Goal: Task Accomplishment & Management: Manage account settings

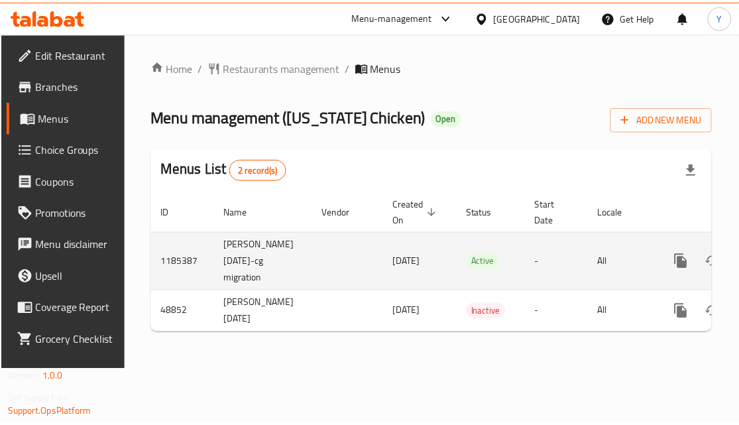
scroll to position [0, 87]
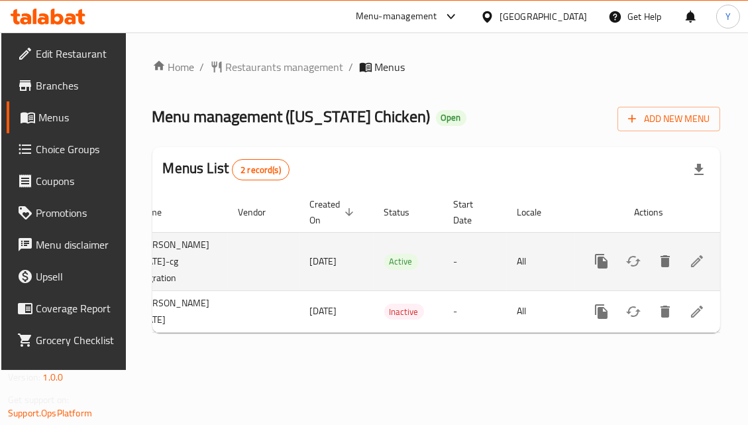
drag, startPoint x: 470, startPoint y: 276, endPoint x: 649, endPoint y: 274, distance: 178.3
click at [700, 265] on icon "enhanced table" at bounding box center [697, 261] width 16 height 16
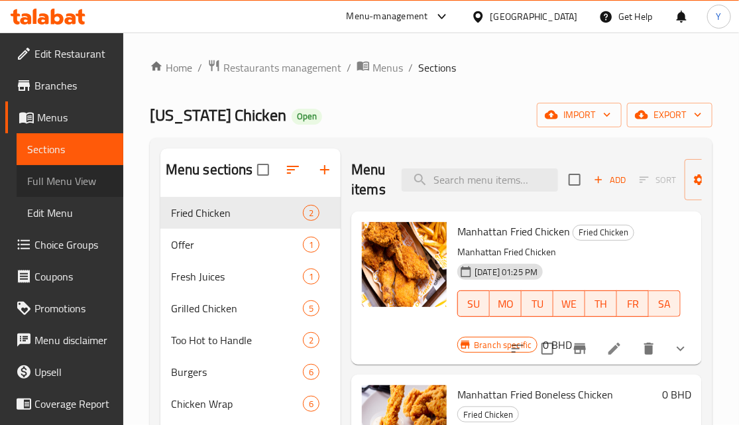
click at [74, 178] on span "Full Menu View" at bounding box center [69, 181] width 85 height 16
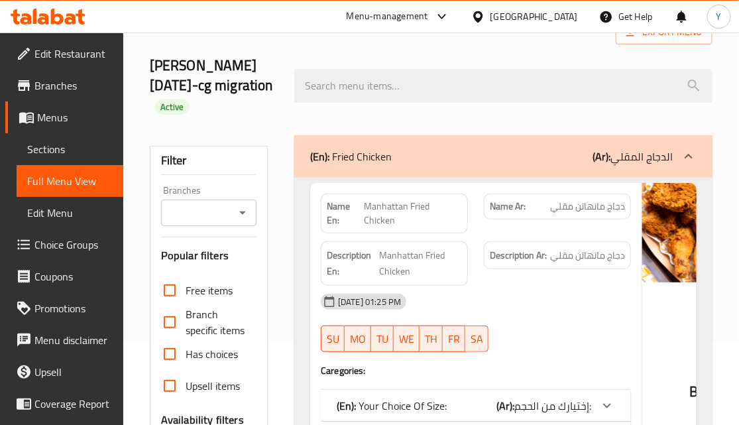
scroll to position [120, 0]
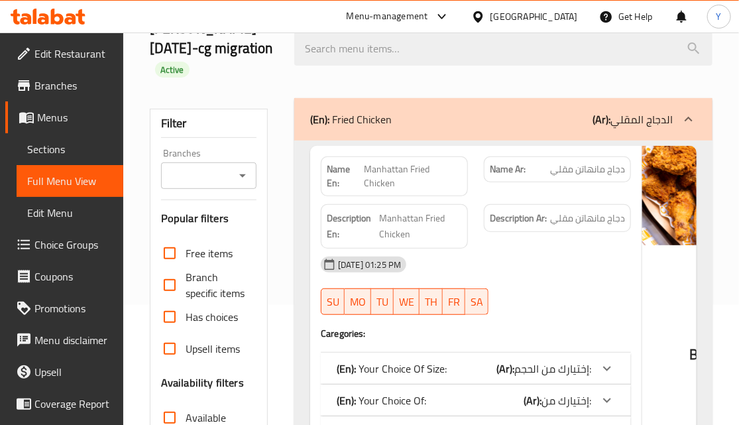
click at [217, 192] on div "Filter Branches Branches Popular filters Free items Branch specific items Has c…" at bounding box center [209, 354] width 118 height 490
click at [228, 168] on input "Branches" at bounding box center [198, 175] width 66 height 19
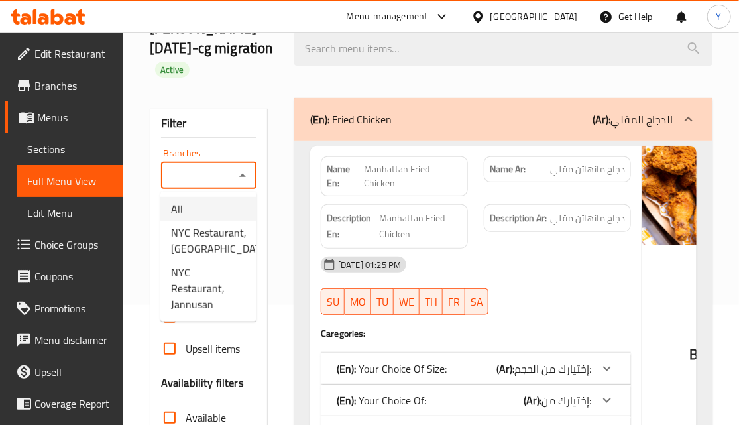
paste input "NYC Restaurant,Segaya"
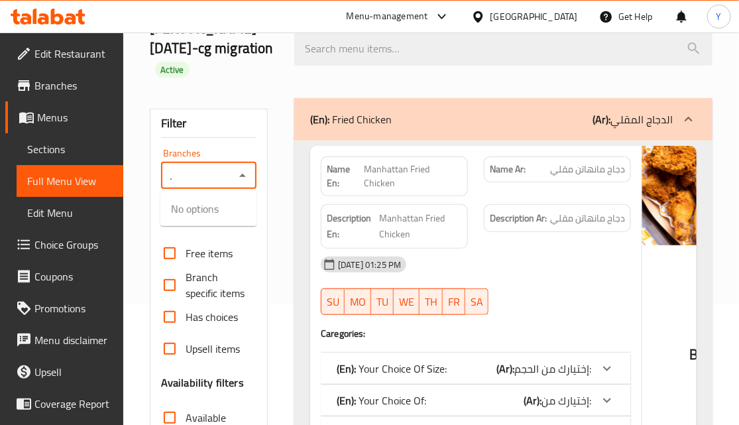
scroll to position [0, 45]
click at [222, 231] on span "NYC Restaurant,Segaya" at bounding box center [220, 217] width 99 height 32
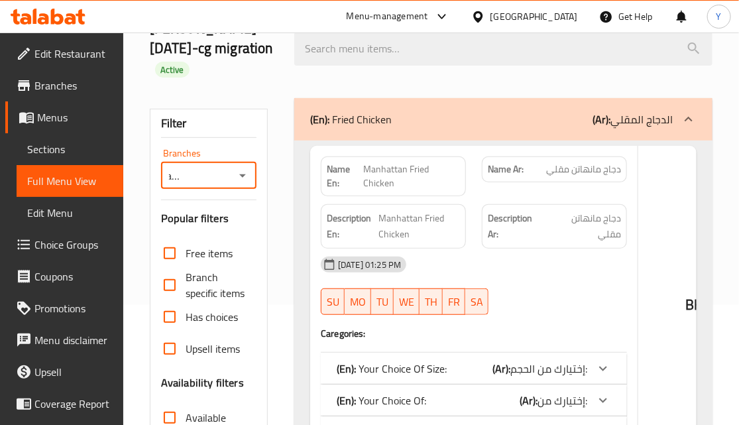
type input "NYC Restaurant,Segaya"
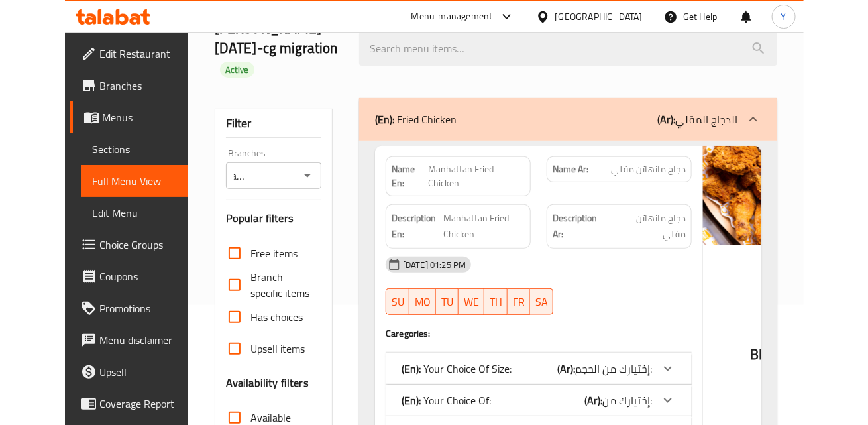
scroll to position [0, 0]
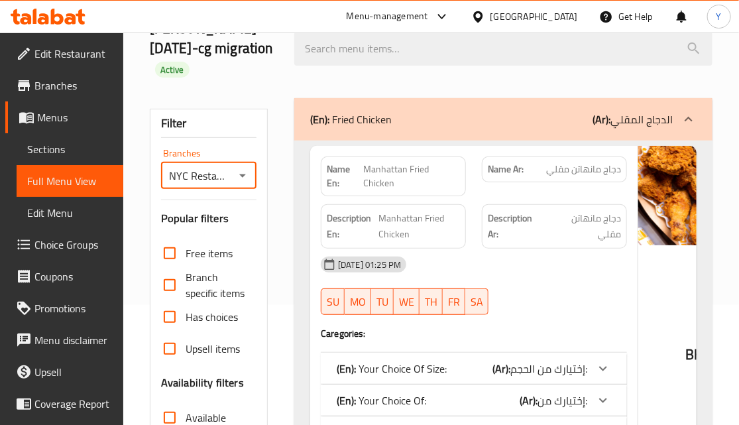
click at [190, 184] on input "NYC Restaurant,Segaya" at bounding box center [198, 175] width 66 height 19
click at [239, 178] on icon "Open" at bounding box center [243, 176] width 16 height 16
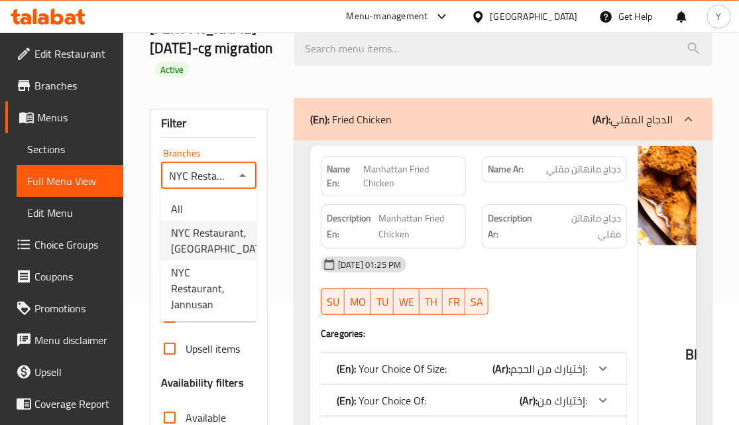
click at [364, 205] on div "Description En: Manhattan Fried Chicken" at bounding box center [393, 226] width 145 height 44
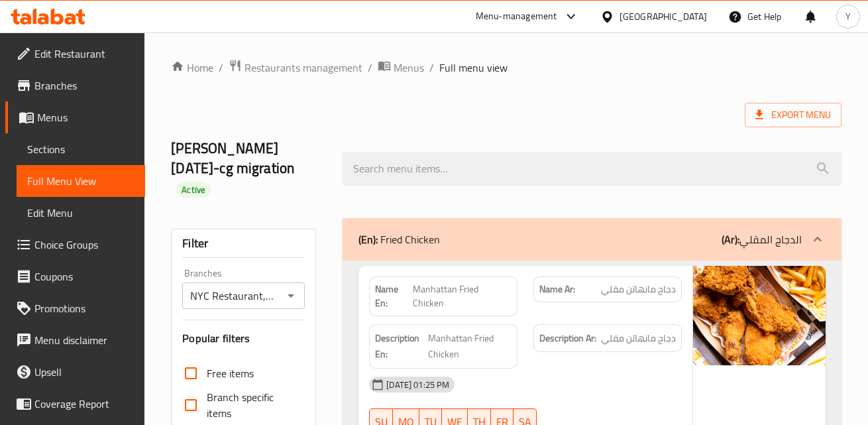
click at [393, 296] on strong "Name En:" at bounding box center [394, 296] width 38 height 28
copy strong "Name En:"
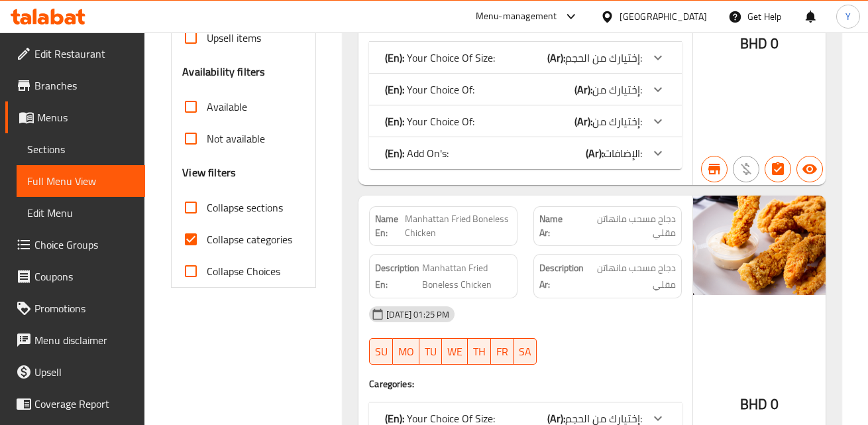
click at [195, 116] on input "Available" at bounding box center [191, 107] width 32 height 32
checkbox input "true"
click at [566, 264] on strong "Description Ar:" at bounding box center [562, 276] width 47 height 32
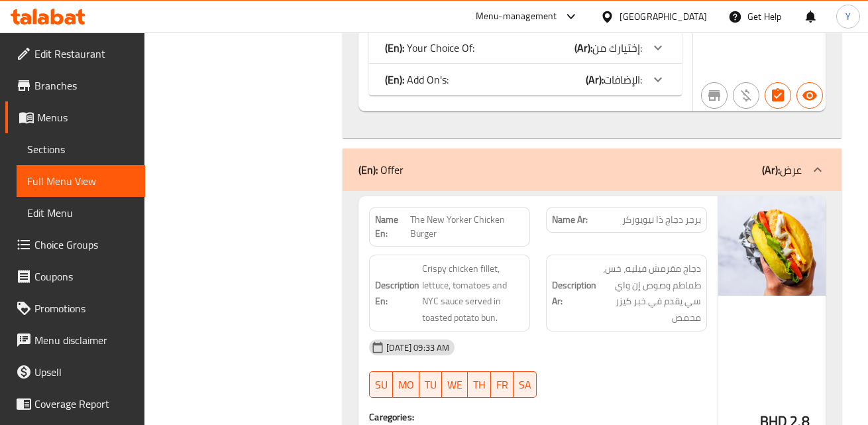
checkbox input "false"
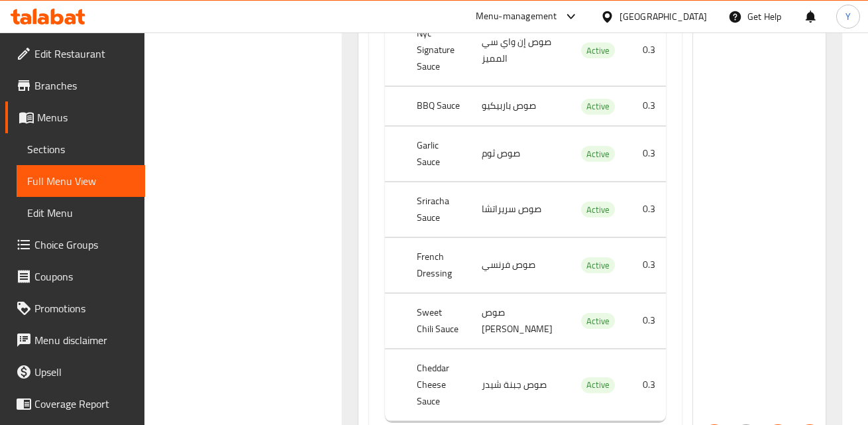
scroll to position [0, 0]
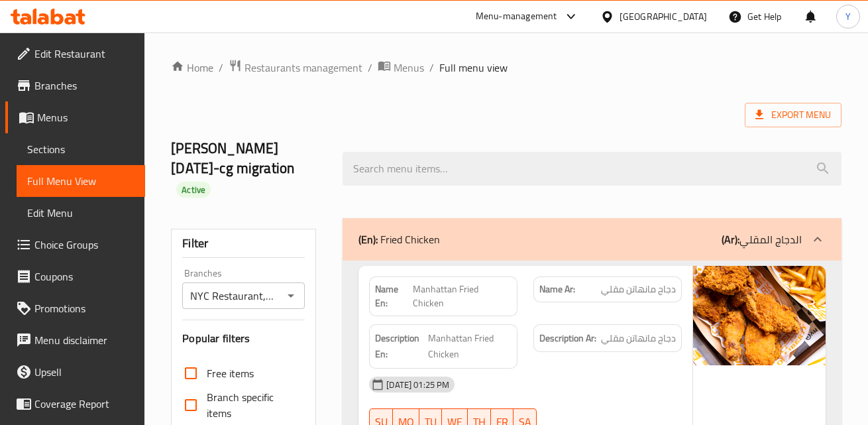
drag, startPoint x: 318, startPoint y: 203, endPoint x: 353, endPoint y: -179, distance: 383.2
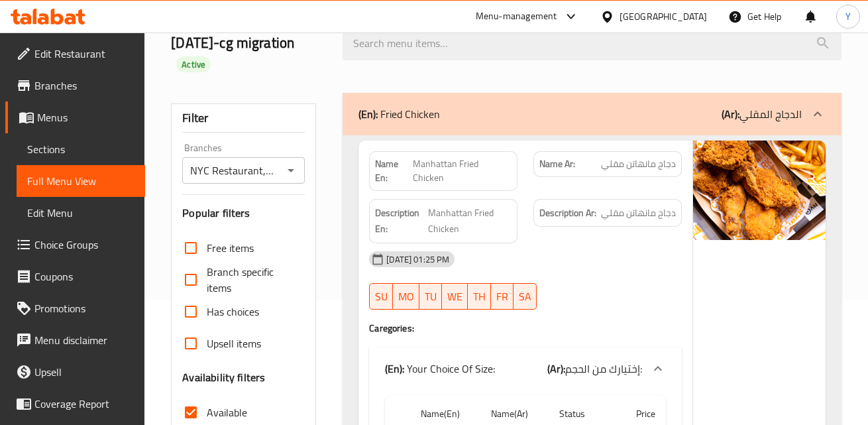
scroll to position [241, 0]
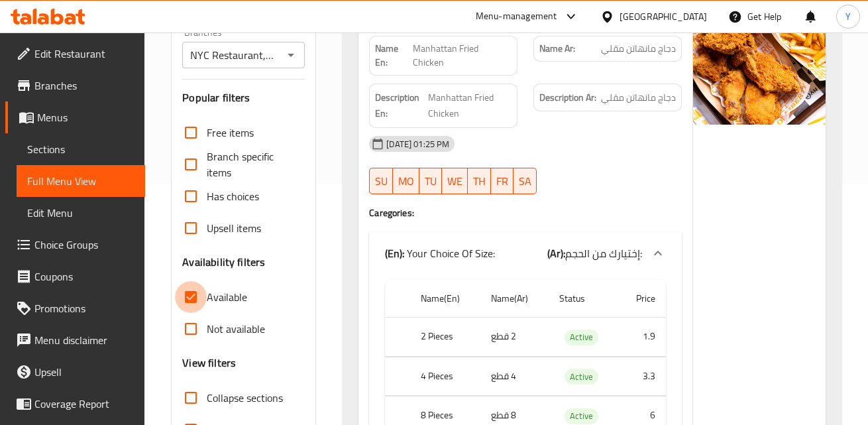
click at [193, 298] on input "Available" at bounding box center [191, 297] width 32 height 32
checkbox input "false"
click at [193, 336] on input "Not available" at bounding box center [191, 329] width 32 height 32
checkbox input "true"
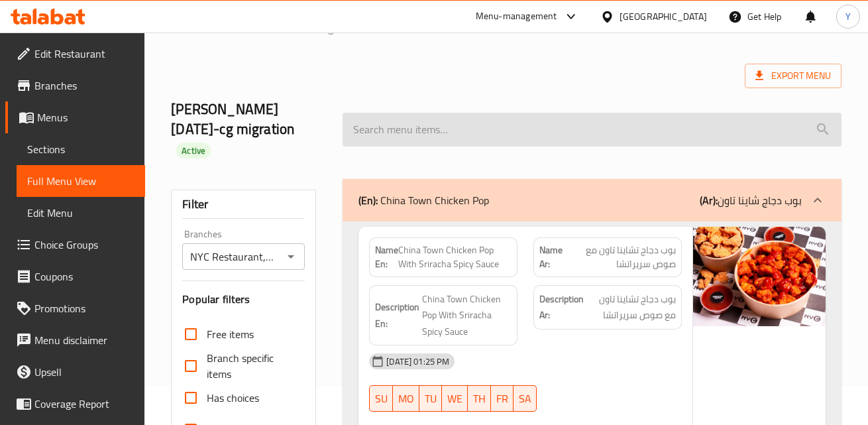
scroll to position [0, 0]
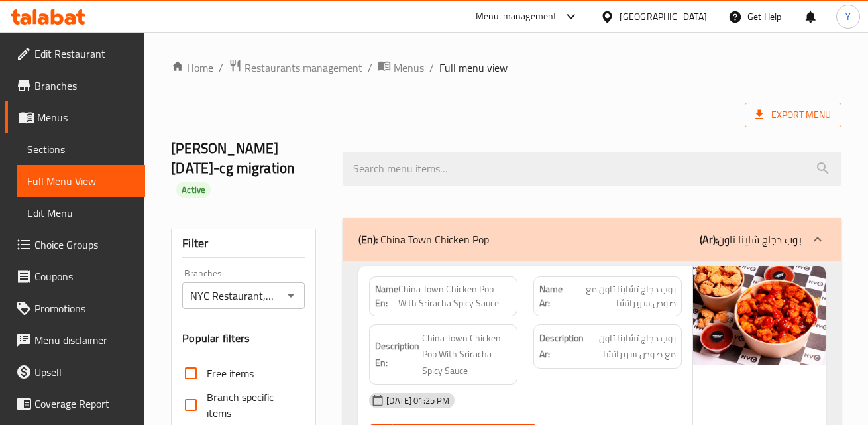
click at [387, 292] on strong "Name En:" at bounding box center [386, 296] width 23 height 28
copy strong "Name En:"
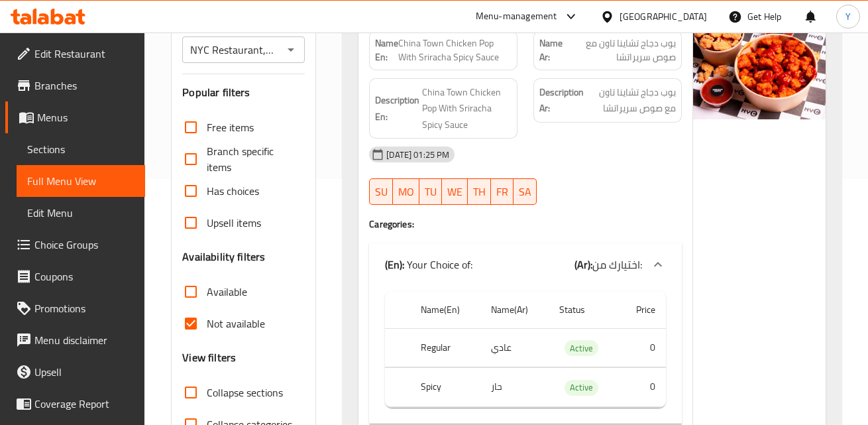
scroll to position [361, 0]
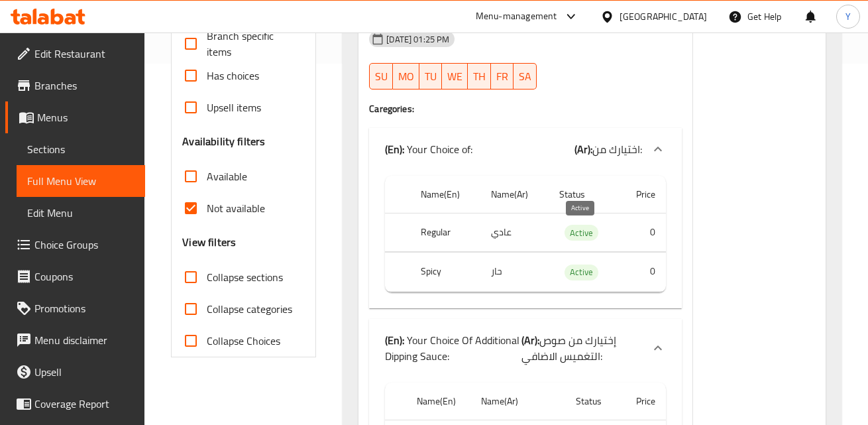
click at [581, 238] on span "Active" at bounding box center [582, 232] width 34 height 15
copy span "Active"
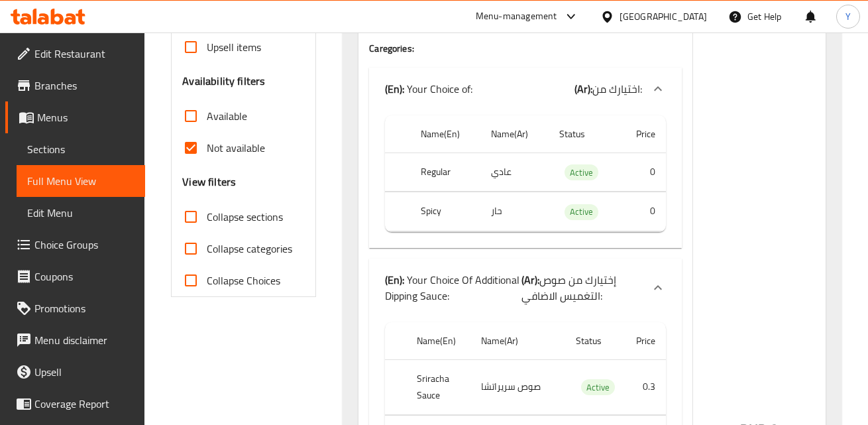
scroll to position [120, 0]
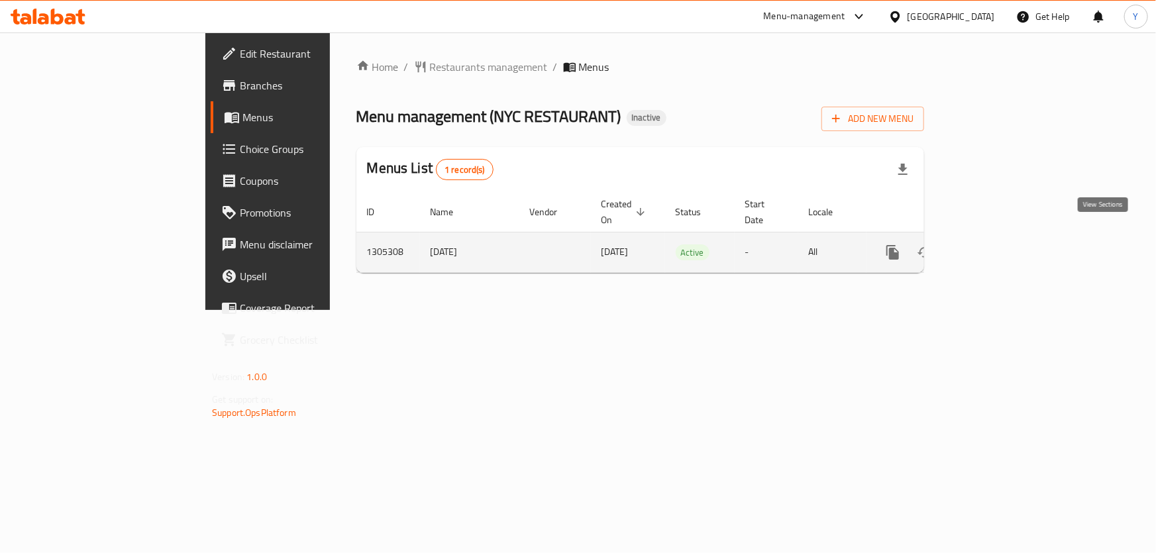
click at [997, 245] on icon "enhanced table" at bounding box center [989, 253] width 16 height 16
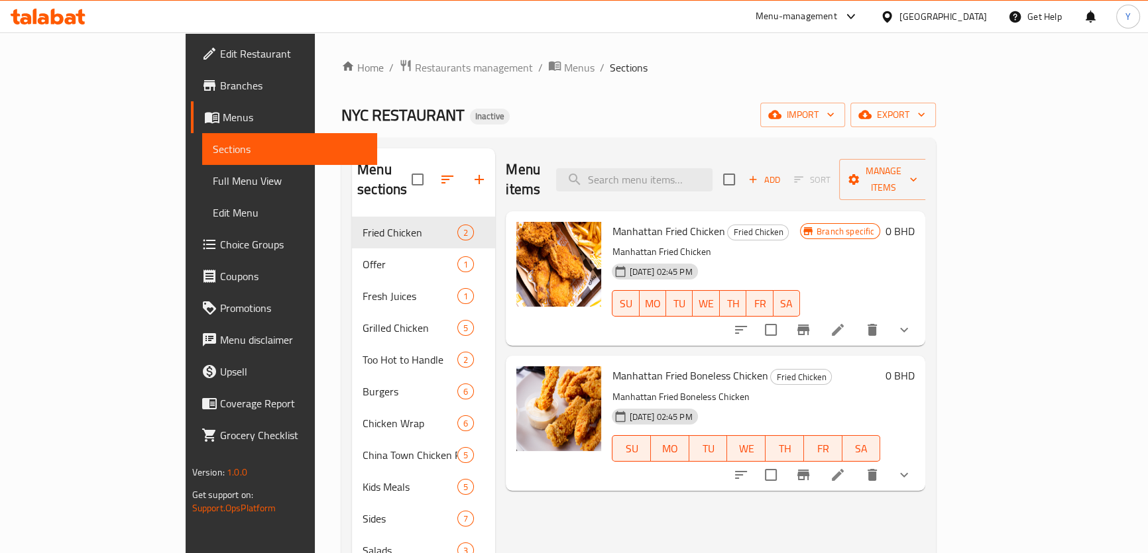
click at [213, 178] on span "Full Menu View" at bounding box center [290, 181] width 154 height 16
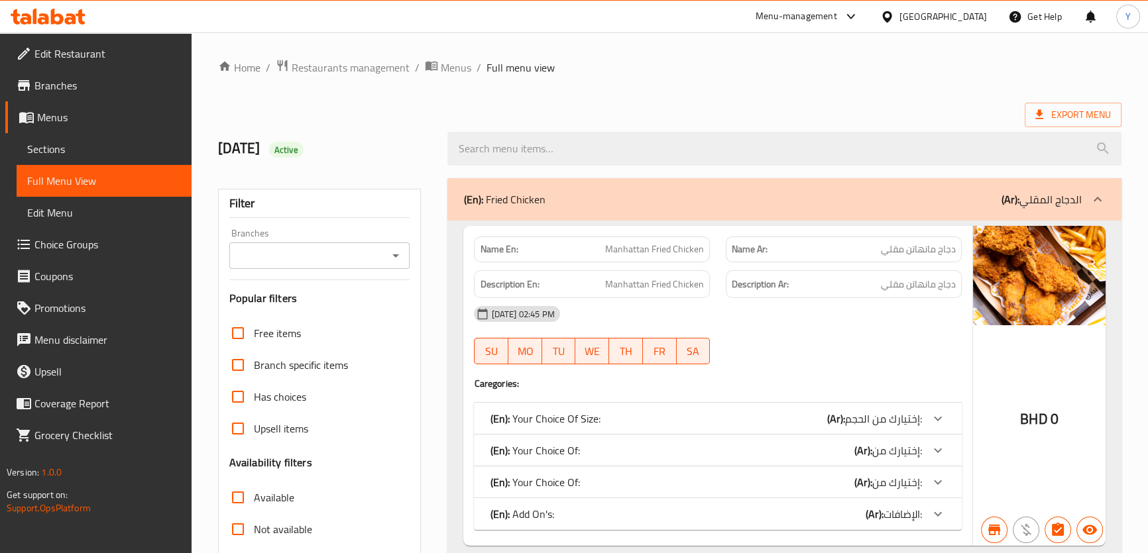
click at [337, 252] on input "Branches" at bounding box center [308, 255] width 151 height 19
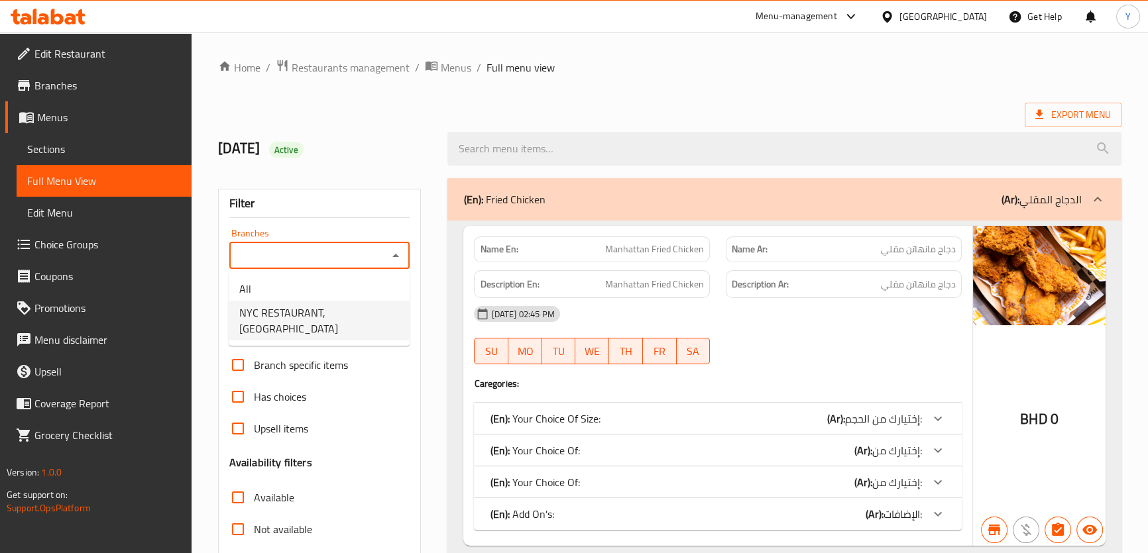
click at [341, 318] on span "NYC RESTAURANT, Segaya" at bounding box center [319, 321] width 160 height 32
type input "NYC RESTAURANT, Segaya"
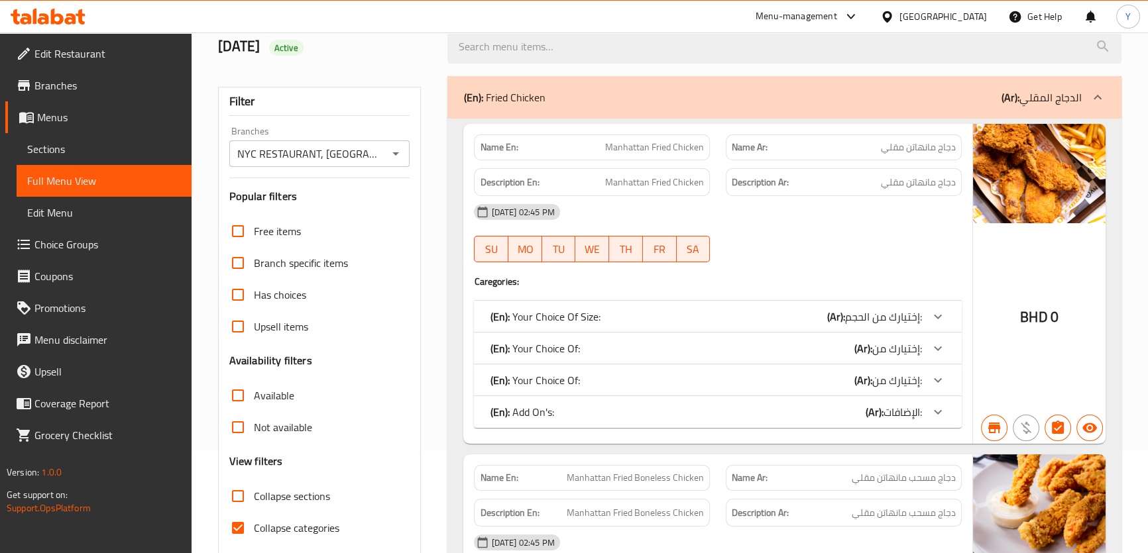
scroll to position [180, 0]
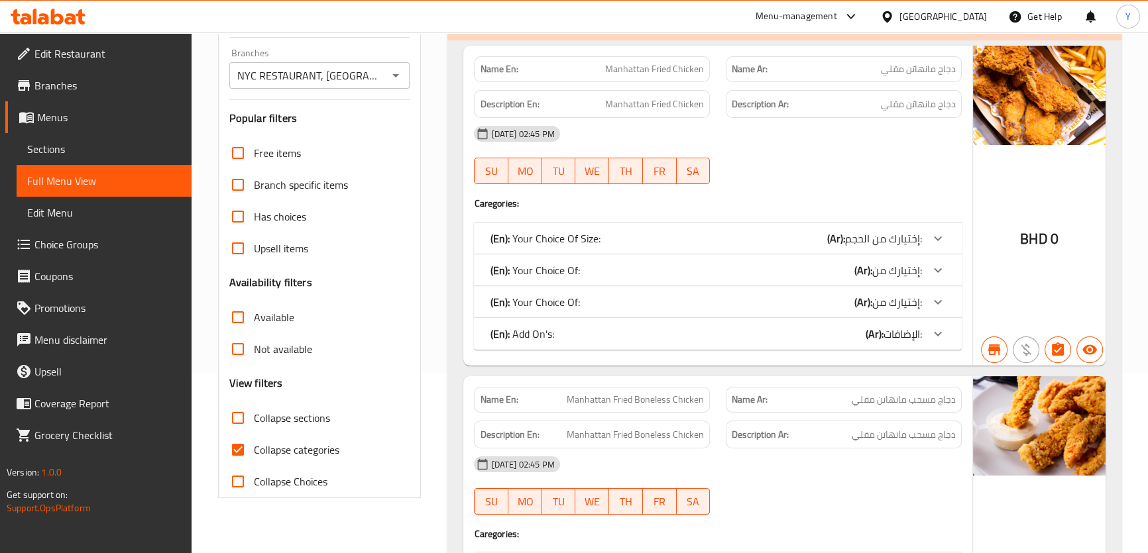
click at [243, 317] on input "Available" at bounding box center [238, 317] width 32 height 32
checkbox input "true"
click at [274, 446] on span "Collapse categories" at bounding box center [296, 450] width 85 height 16
click at [254, 446] on input "Collapse categories" at bounding box center [238, 450] width 32 height 32
checkbox input "false"
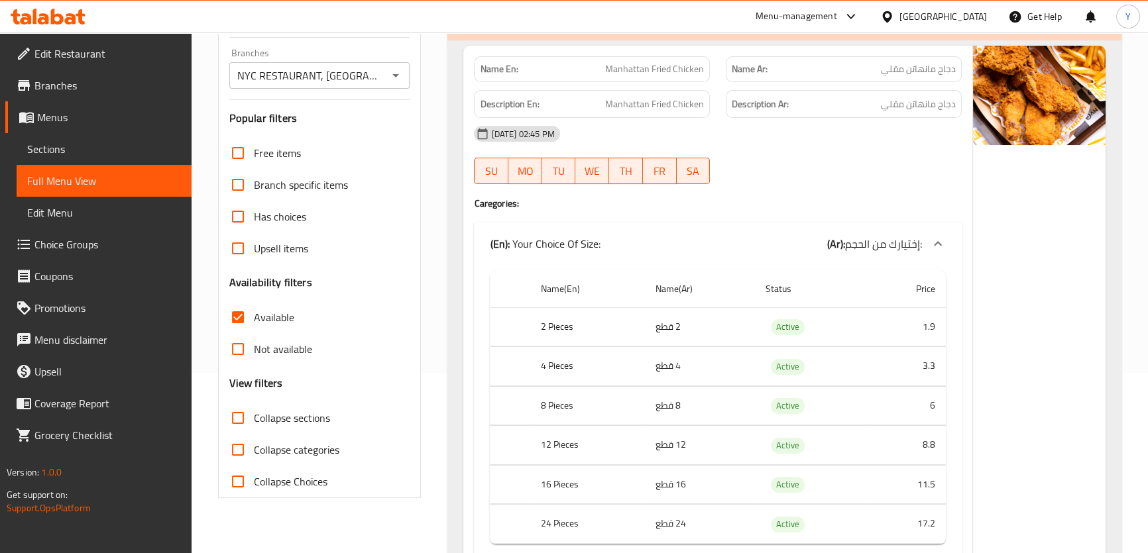
click at [785, 319] on span "Active" at bounding box center [788, 326] width 34 height 15
click at [783, 319] on span "Active" at bounding box center [788, 326] width 34 height 15
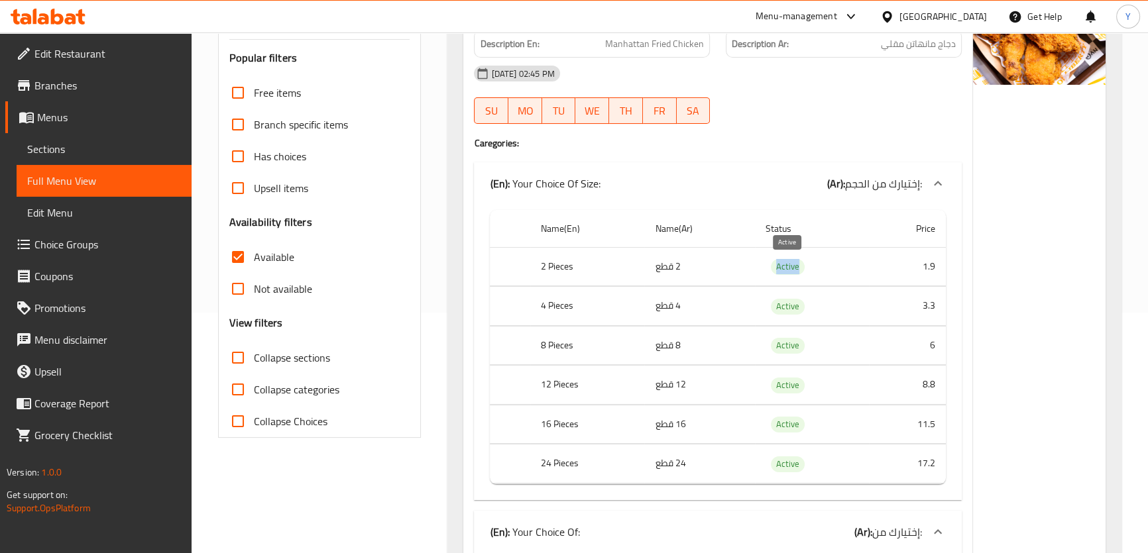
click at [783, 266] on span "Active" at bounding box center [788, 266] width 34 height 15
copy span "Active"
click at [852, 71] on div "12-08-2025 02:45 PM" at bounding box center [717, 74] width 503 height 32
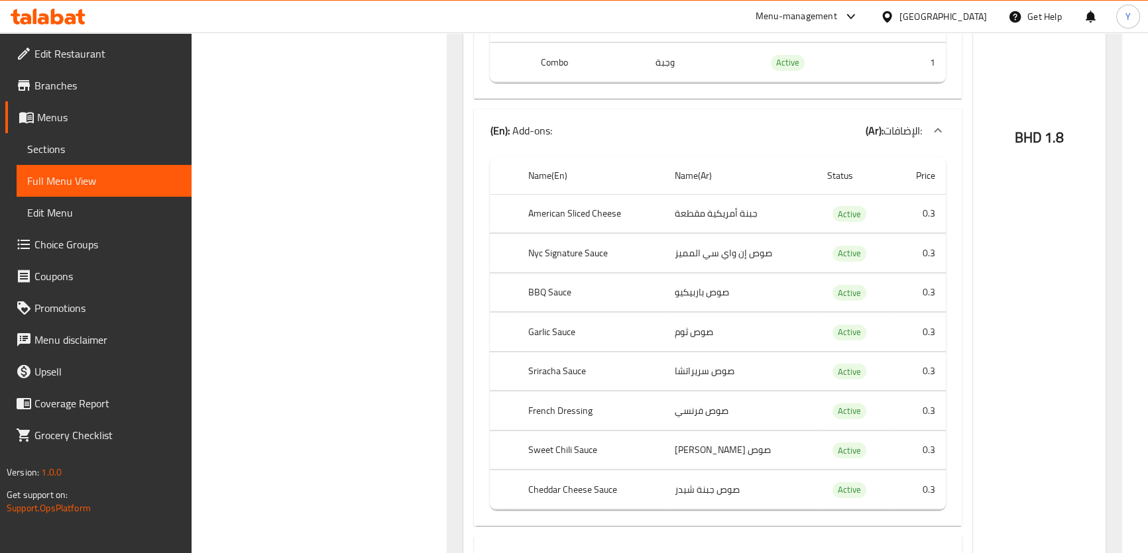
scroll to position [570, 0]
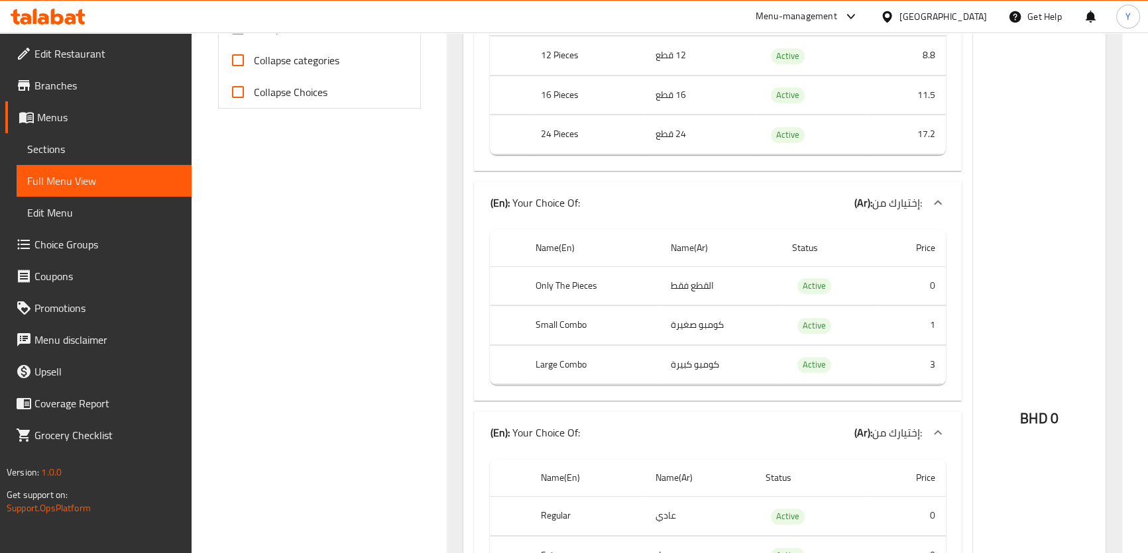
drag, startPoint x: 376, startPoint y: 391, endPoint x: 496, endPoint y: -73, distance: 479.1
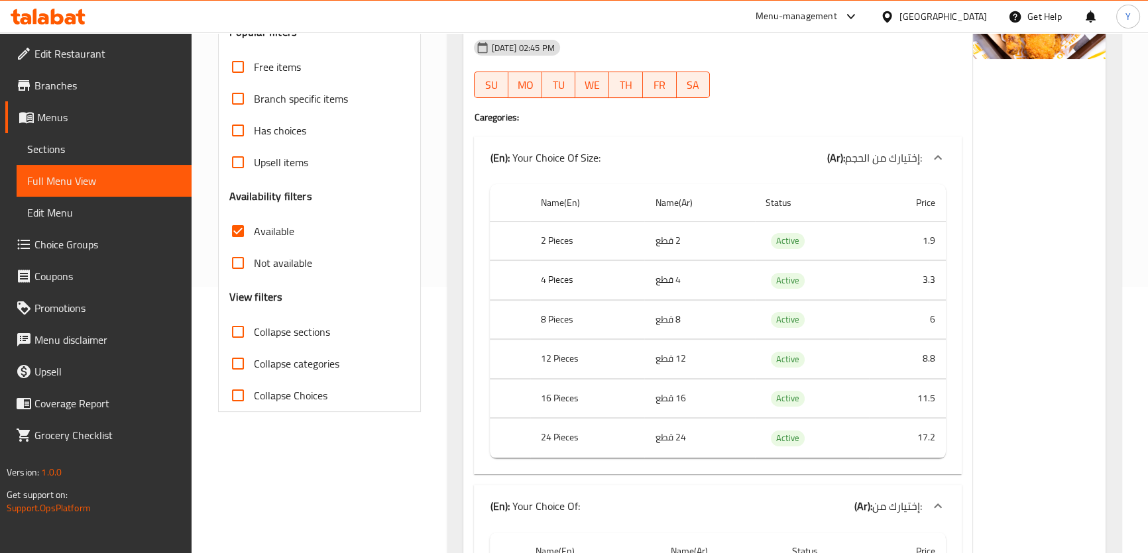
scroll to position [301, 0]
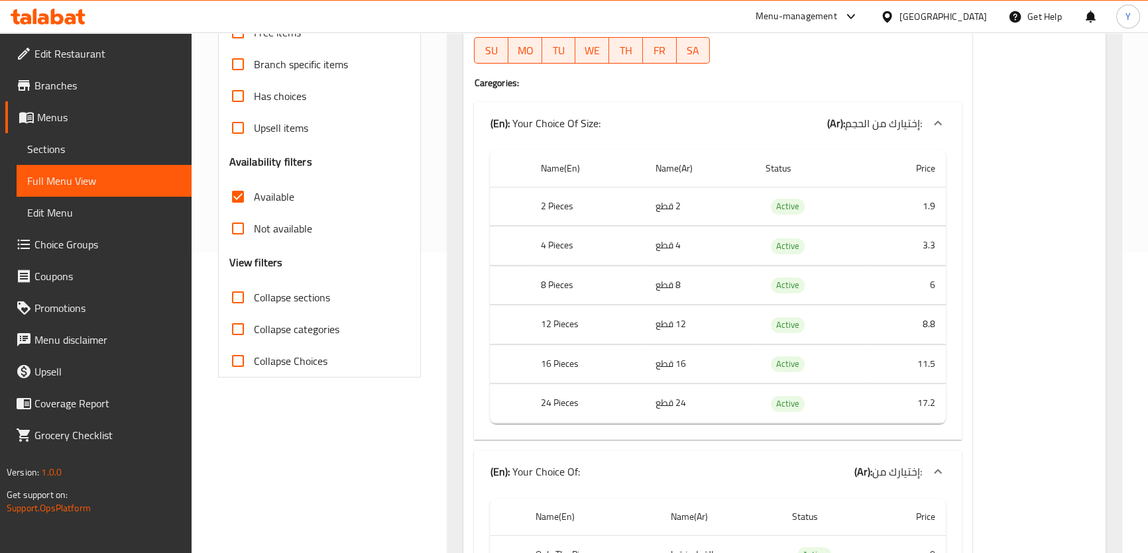
click at [241, 201] on input "Available" at bounding box center [238, 197] width 32 height 32
checkbox input "false"
click at [235, 232] on input "Not available" at bounding box center [238, 229] width 32 height 32
checkbox input "true"
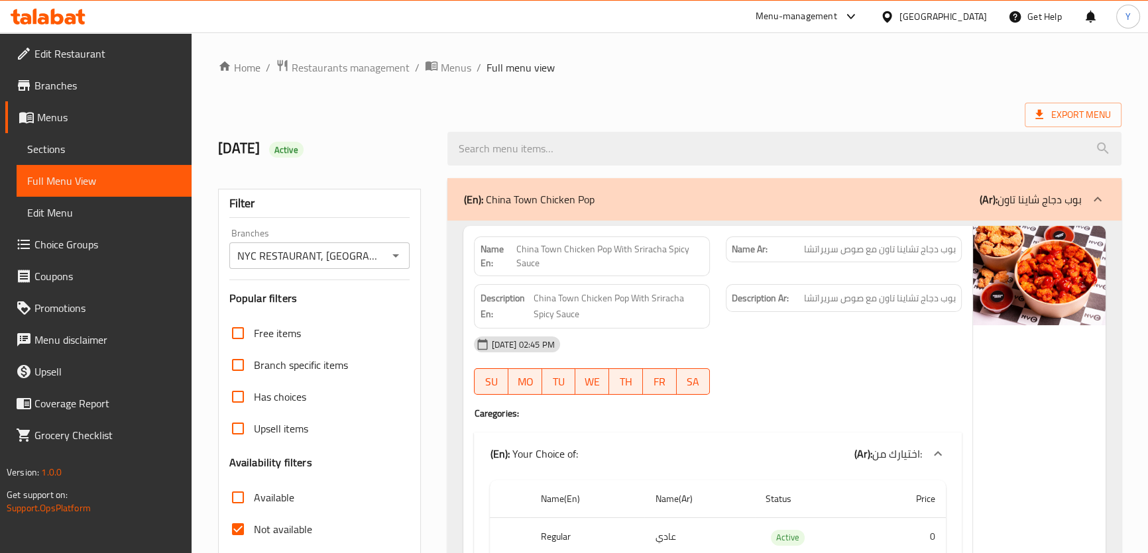
scroll to position [300, 0]
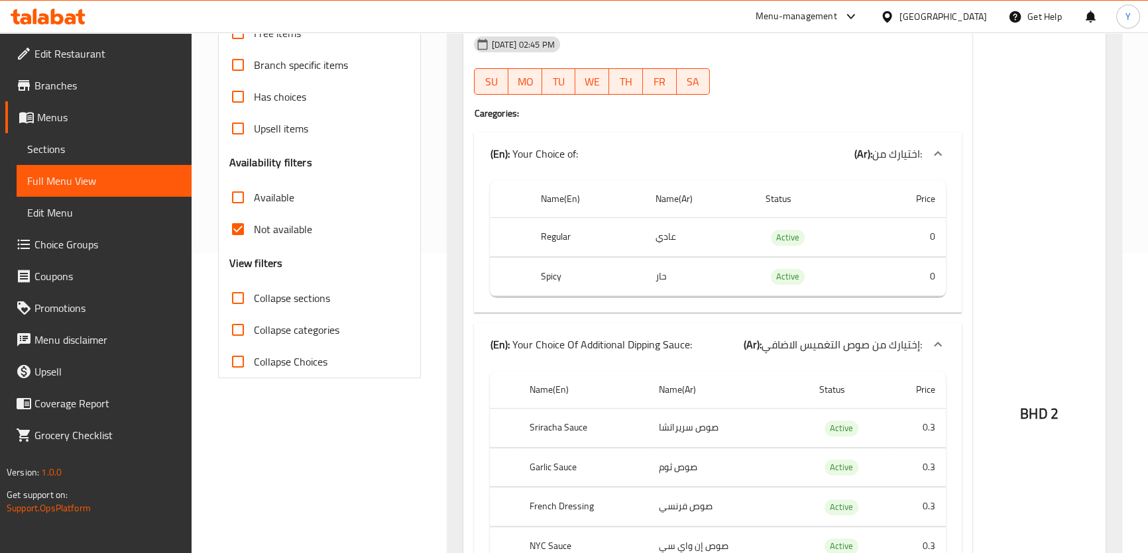
click at [714, 23] on div "Menu-management Bahrain Get Help Y" at bounding box center [574, 17] width 1148 height 32
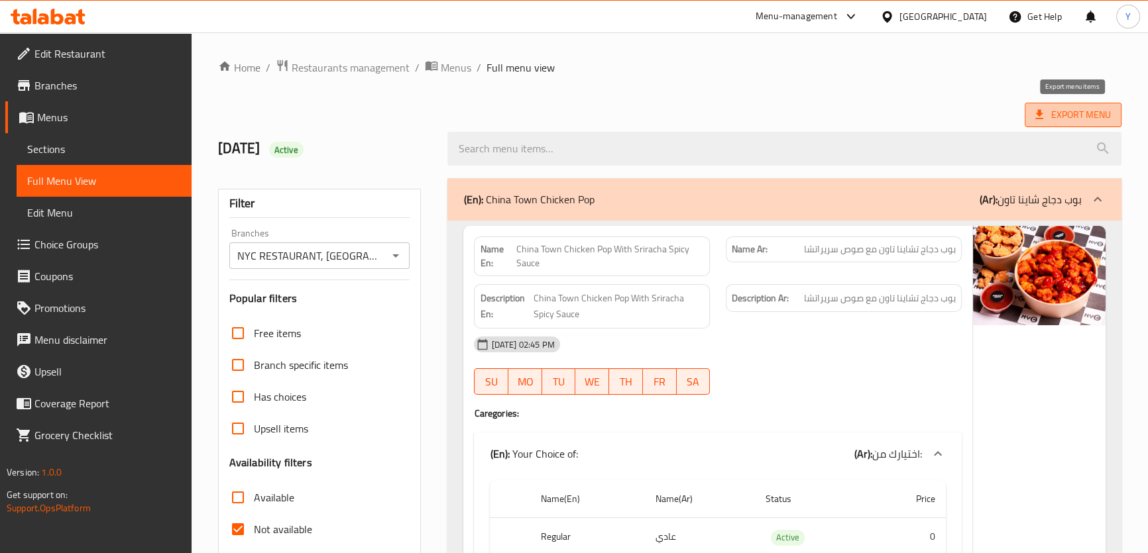
click at [1052, 122] on span "Export Menu" at bounding box center [1073, 115] width 76 height 17
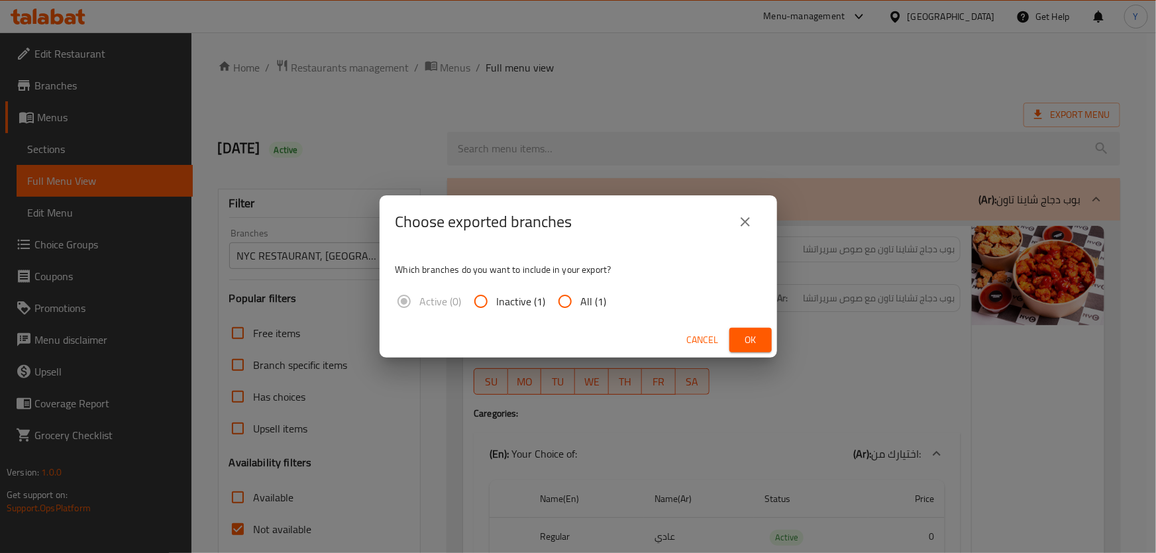
click at [748, 341] on span "Ok" at bounding box center [750, 340] width 21 height 17
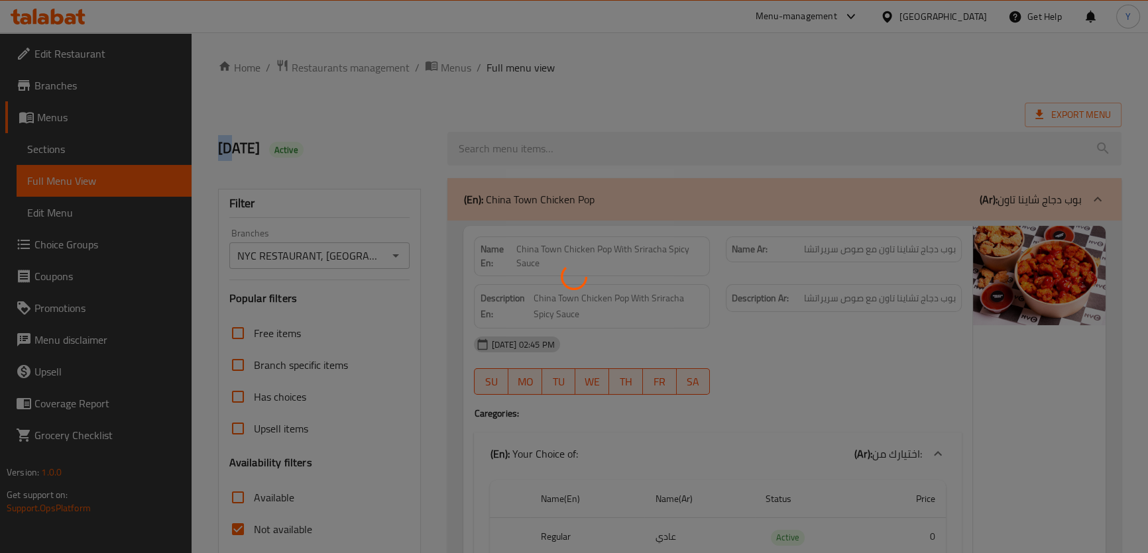
click at [748, 341] on div at bounding box center [574, 276] width 1148 height 553
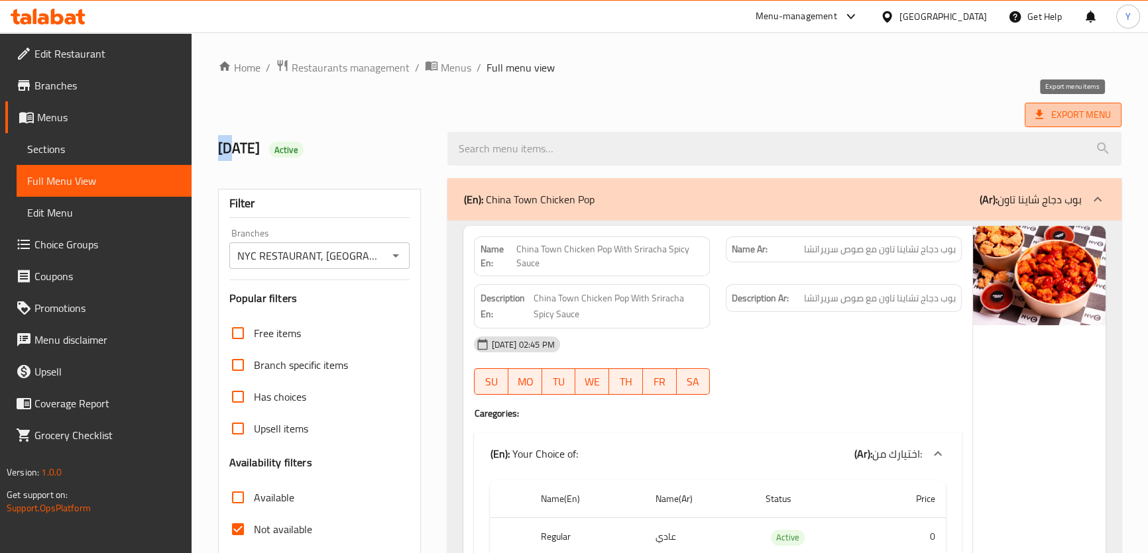
click at [1076, 120] on span "Export Menu" at bounding box center [1073, 115] width 76 height 17
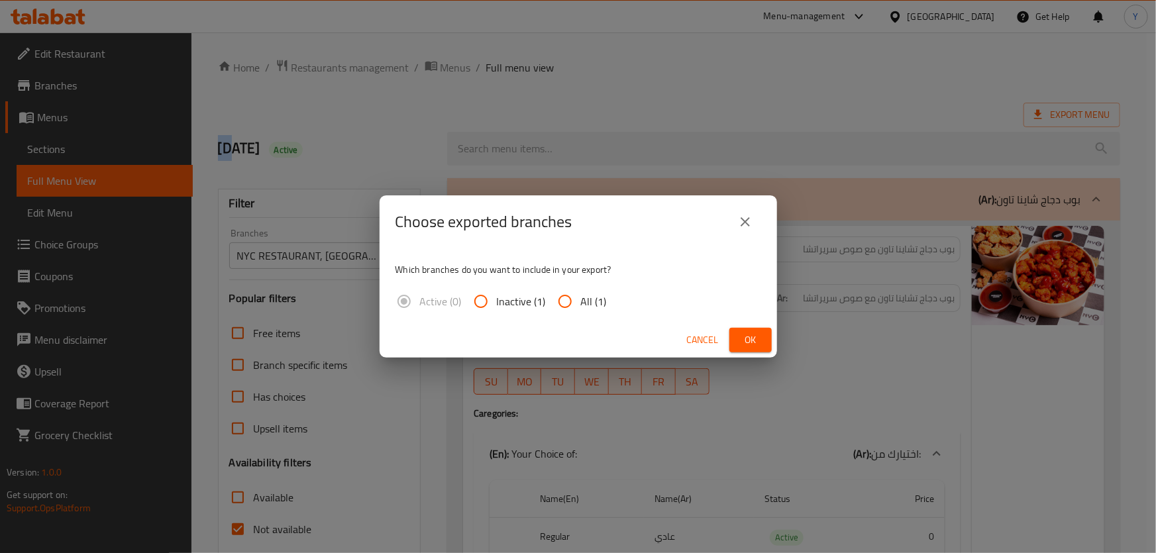
click at [569, 290] on input "All (1)" at bounding box center [565, 302] width 32 height 32
radio input "true"
click at [755, 339] on span "Ok" at bounding box center [750, 340] width 21 height 17
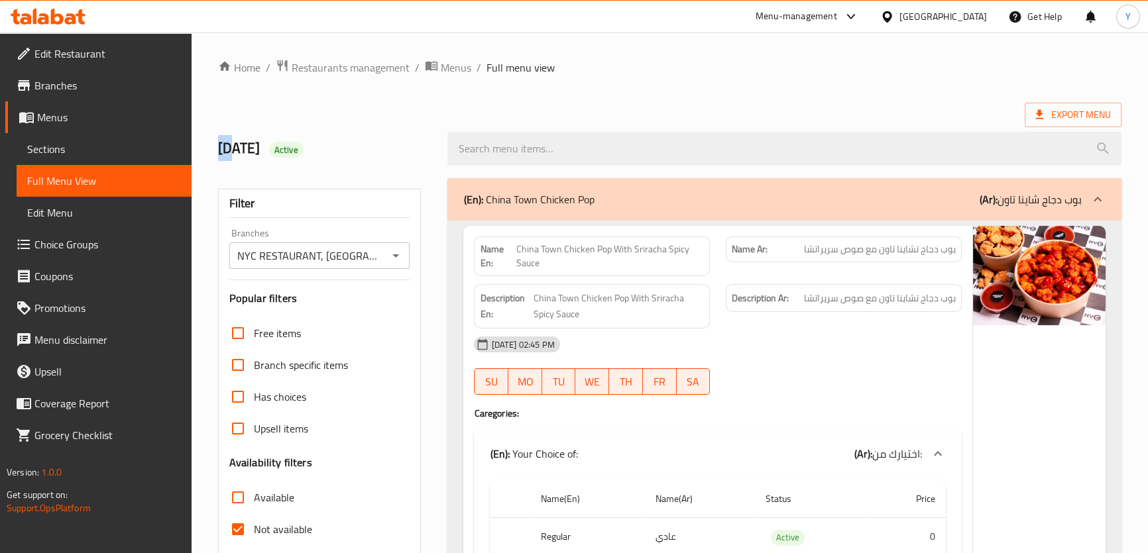
click at [105, 53] on span "Edit Restaurant" at bounding box center [107, 54] width 146 height 16
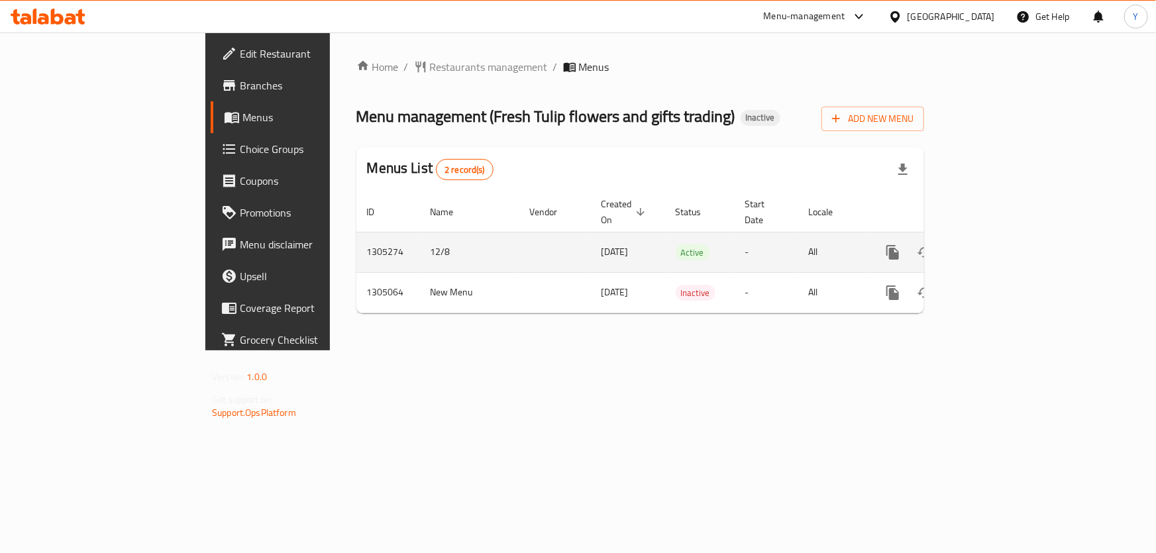
click at [1005, 237] on link "enhanced table" at bounding box center [989, 253] width 32 height 32
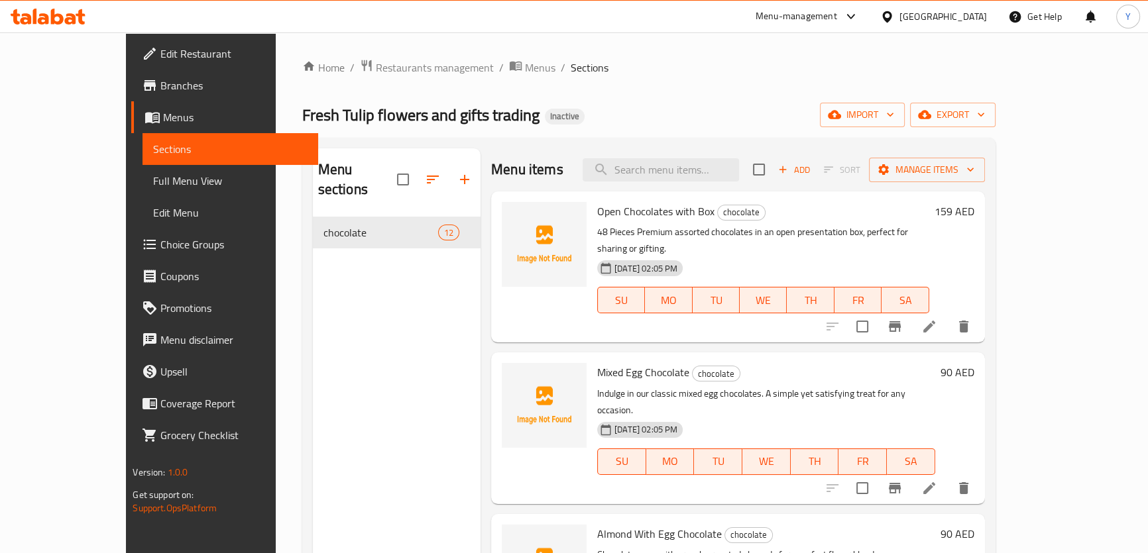
click at [142, 168] on link "Full Menu View" at bounding box center [229, 181] width 175 height 32
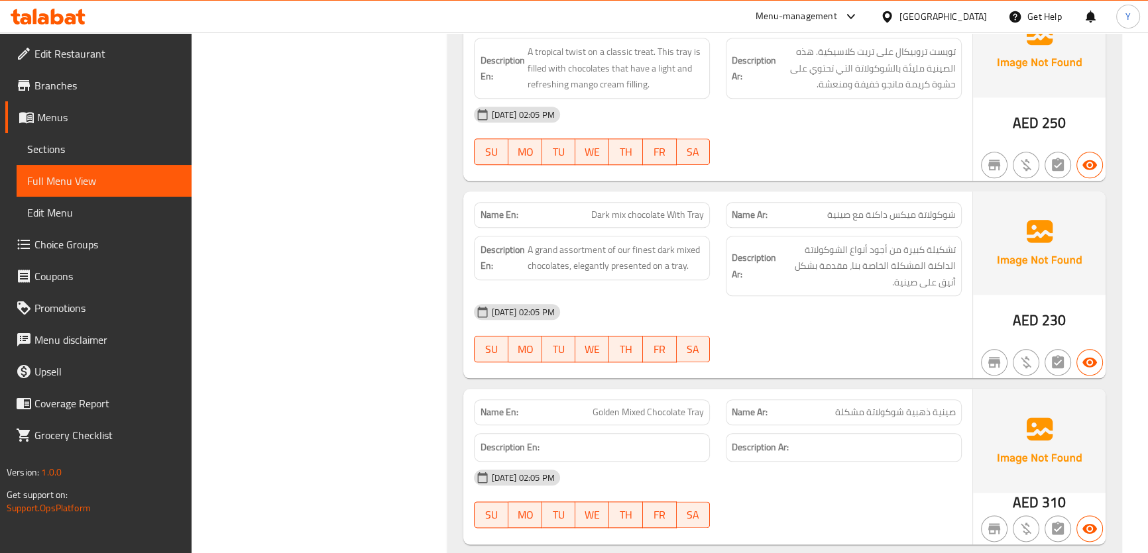
scroll to position [1909, 0]
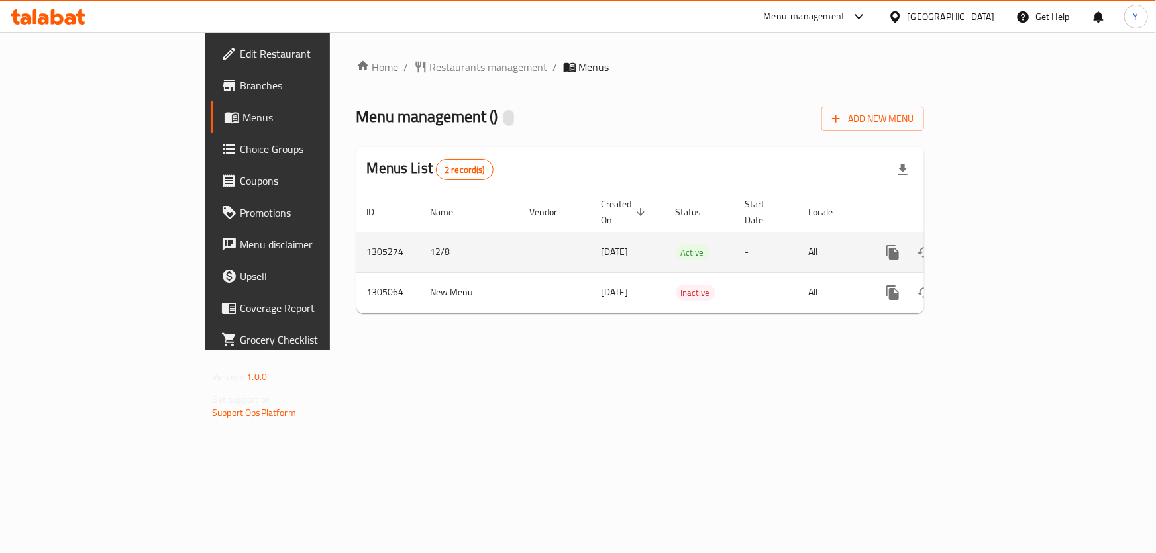
click at [1005, 237] on link "enhanced table" at bounding box center [989, 253] width 32 height 32
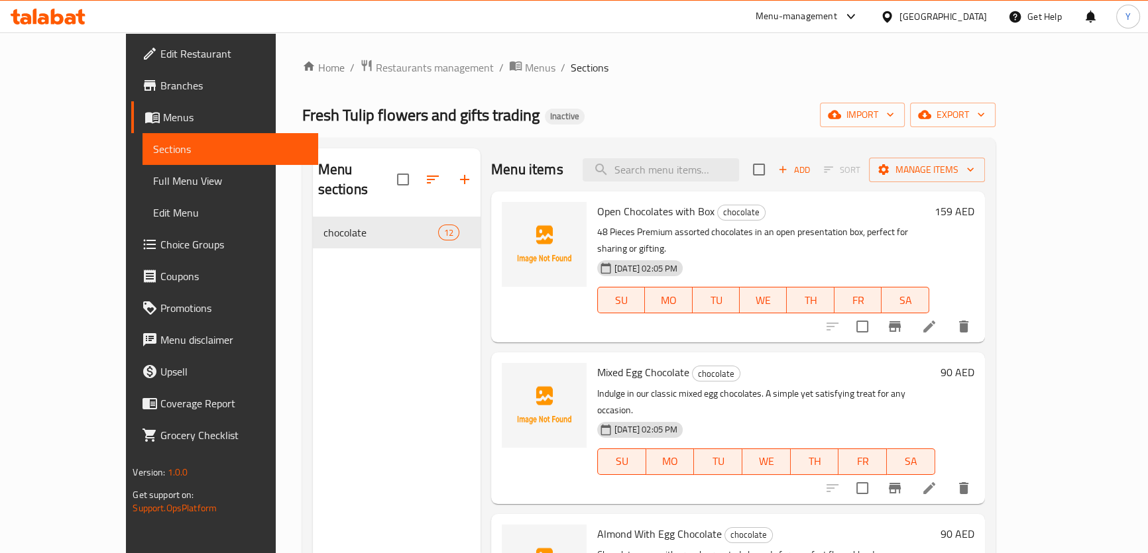
click at [153, 181] on span "Full Menu View" at bounding box center [230, 181] width 154 height 16
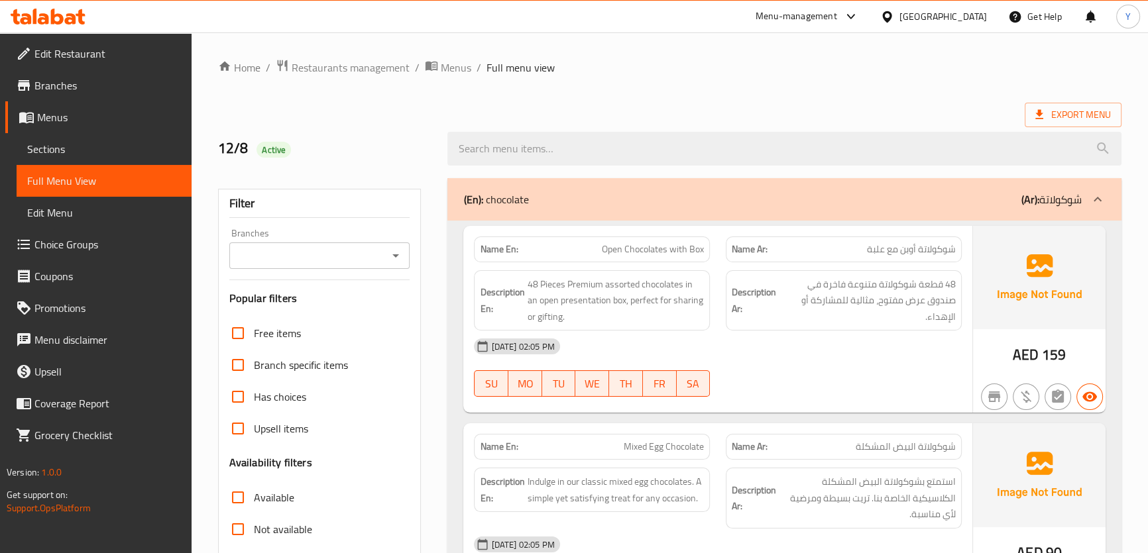
click at [910, 371] on div "[DATE] 02:05 PM SU MO TU WE TH FR SA" at bounding box center [717, 368] width 503 height 74
